Goal: Information Seeking & Learning: Get advice/opinions

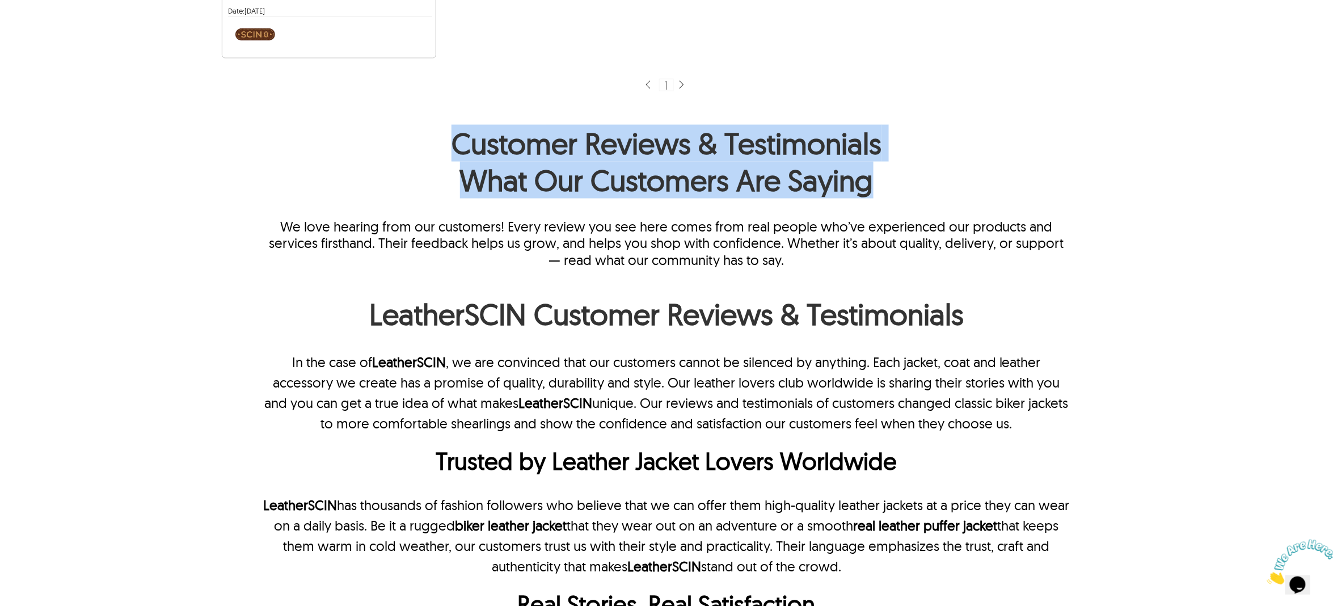
drag, startPoint x: 0, startPoint y: 0, endPoint x: 568, endPoint y: 183, distance: 596.9
click at [568, 183] on h1 "Customer Reviews & Testimonials What Our Customers Are Saying" at bounding box center [666, 164] width 810 height 79
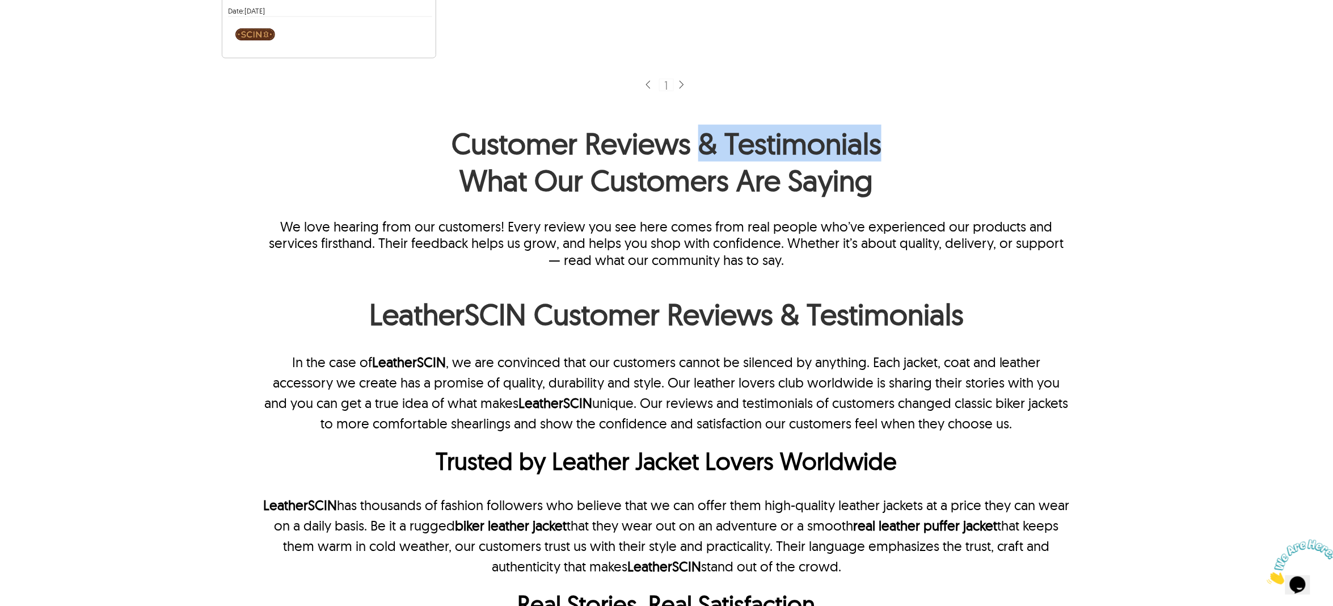
drag, startPoint x: 698, startPoint y: 150, endPoint x: 878, endPoint y: 143, distance: 180.5
click at [878, 143] on h1 "Customer Reviews & Testimonials What Our Customers Are Saying" at bounding box center [666, 164] width 810 height 79
copy h1 "& Testimonials"
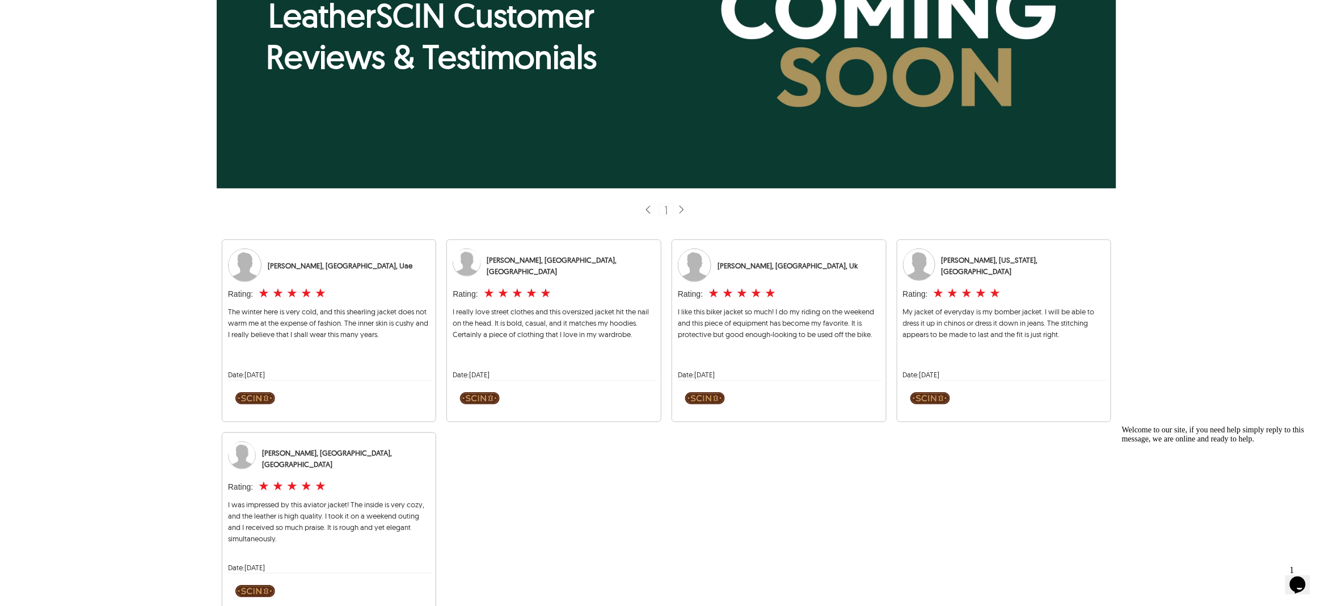
scroll to position [227, 0]
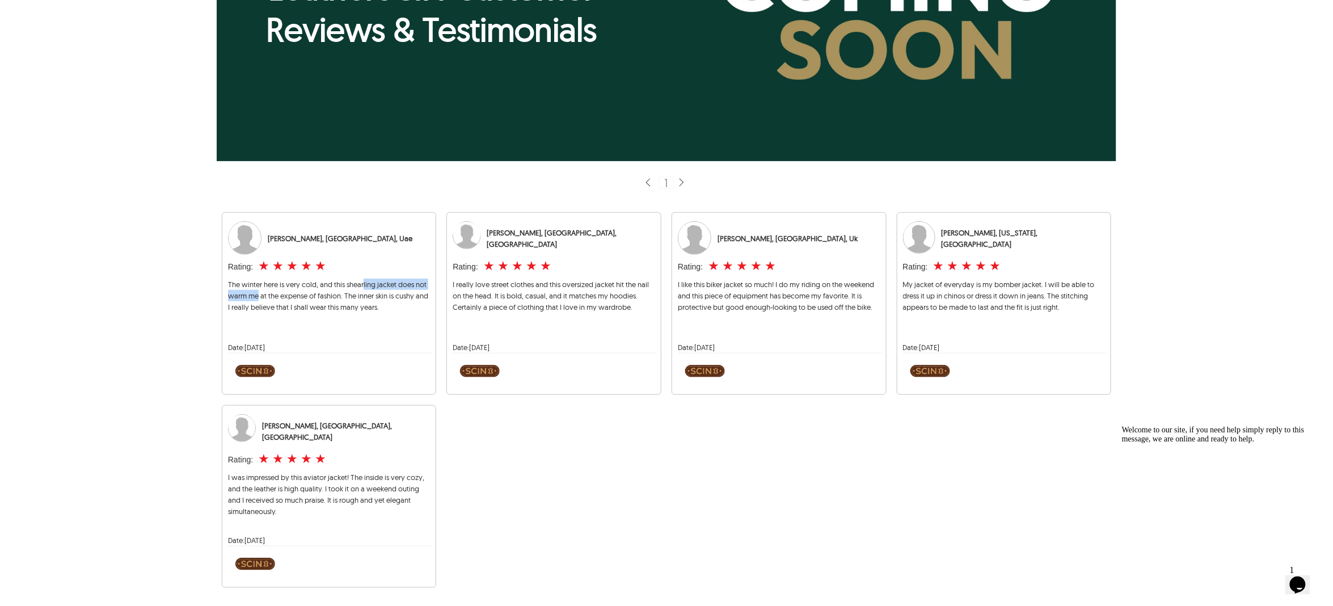
drag, startPoint x: 259, startPoint y: 296, endPoint x: 393, endPoint y: 288, distance: 134.6
click at [393, 288] on span "The winter here is very cold, and this shearling jacket does not warm me at the…" at bounding box center [328, 296] width 200 height 32
drag, startPoint x: 479, startPoint y: 290, endPoint x: 546, endPoint y: 290, distance: 66.4
click at [531, 290] on span "I really love street clothes and this oversized jacket hit the nail on the head…" at bounding box center [551, 296] width 196 height 32
drag, startPoint x: 744, startPoint y: 293, endPoint x: 890, endPoint y: 295, distance: 146.3
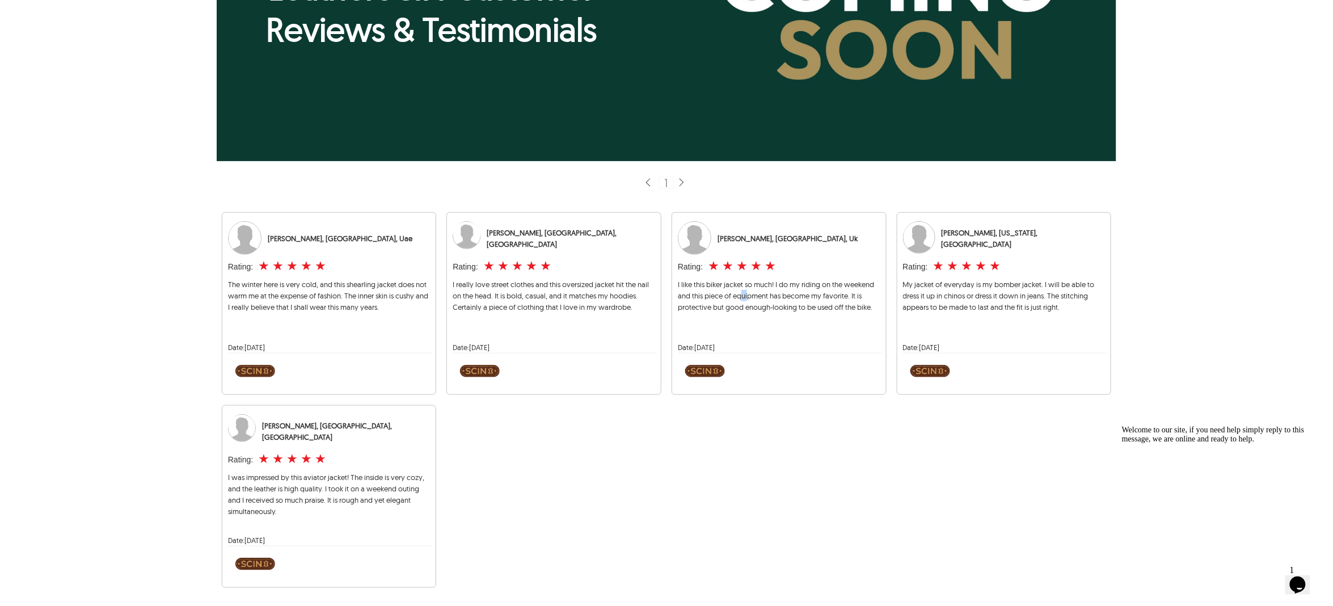
click at [768, 294] on span "I like this biker jacket so much! I do my riding on the weekend and this piece …" at bounding box center [776, 296] width 196 height 32
click at [983, 302] on div "My jacket of everyday is my bomber jacket. I will be able to dress it up in chi…" at bounding box center [1004, 305] width 202 height 54
drag, startPoint x: 348, startPoint y: 527, endPoint x: 227, endPoint y: 478, distance: 130.5
click at [228, 478] on div "I was impressed by this aviator jacket! The inside is very cozy, and the leathe…" at bounding box center [329, 498] width 202 height 54
